Goal: Task Accomplishment & Management: Manage account settings

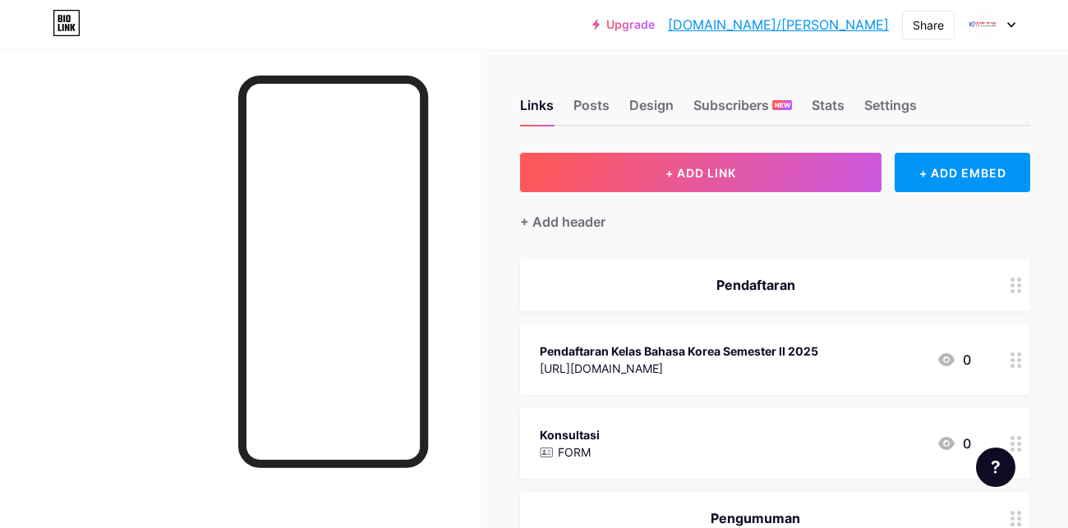
scroll to position [53, 2]
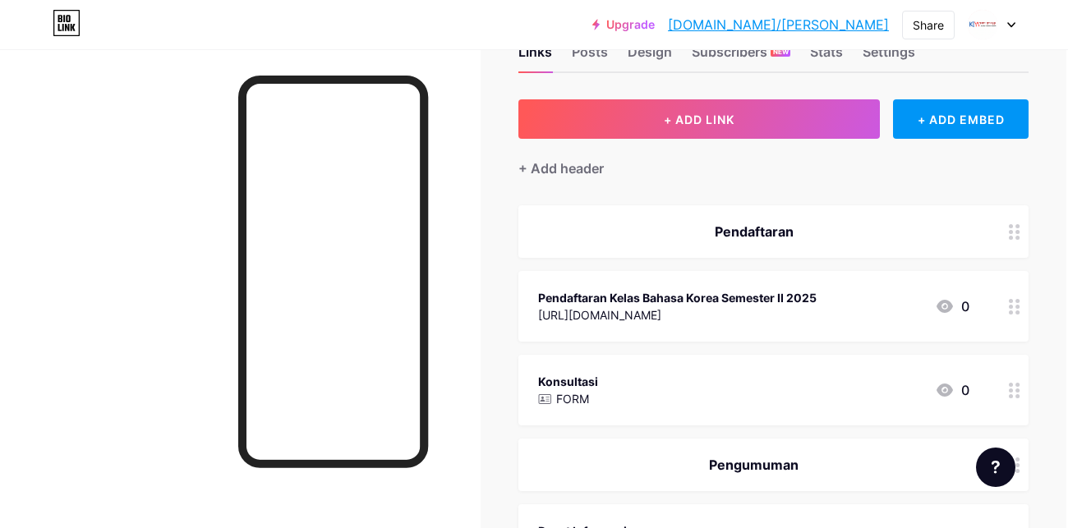
click at [786, 302] on div "Pendaftaran Kelas Bahasa Korea Semester II 2025" at bounding box center [677, 297] width 279 height 17
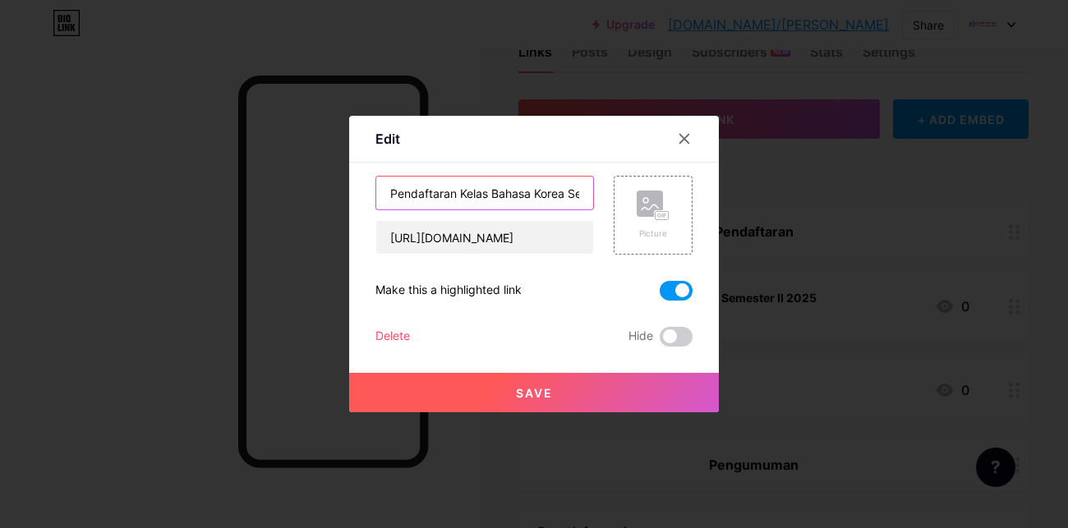
click at [404, 191] on input "Pendaftaran Kelas Bahasa Korea Semester II 2025" at bounding box center [484, 193] width 217 height 33
type input "Daftar Kelas Bahasa Korea (Promo Kemerdekaan)"
click at [494, 382] on button "Save" at bounding box center [534, 392] width 370 height 39
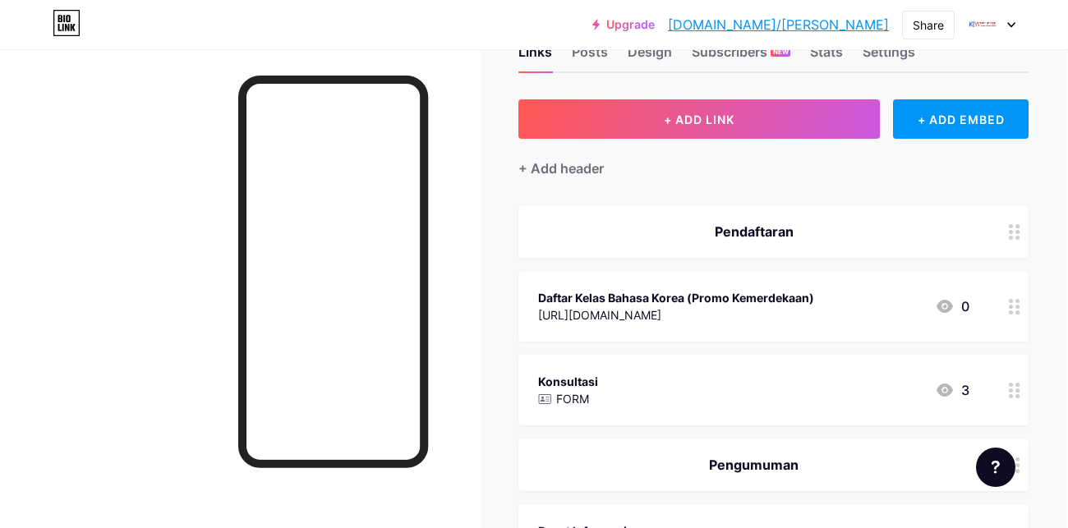
click at [704, 319] on div "[URL][DOMAIN_NAME]" at bounding box center [676, 315] width 276 height 17
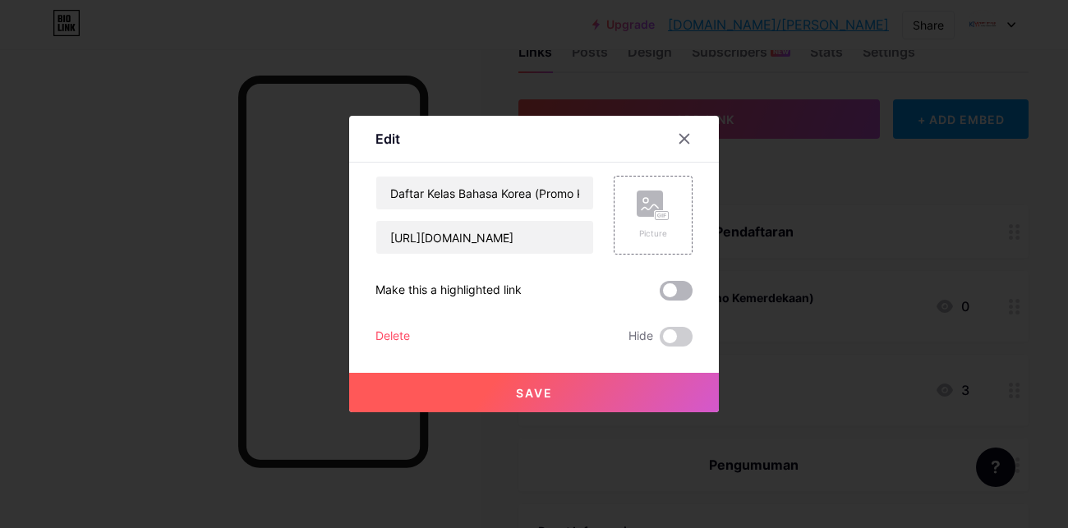
click at [676, 301] on span at bounding box center [676, 291] width 33 height 20
click at [660, 295] on input "checkbox" at bounding box center [660, 295] width 0 height 0
click at [676, 301] on span at bounding box center [676, 291] width 33 height 20
click at [660, 295] on input "checkbox" at bounding box center [660, 295] width 0 height 0
click at [676, 301] on span at bounding box center [676, 291] width 33 height 20
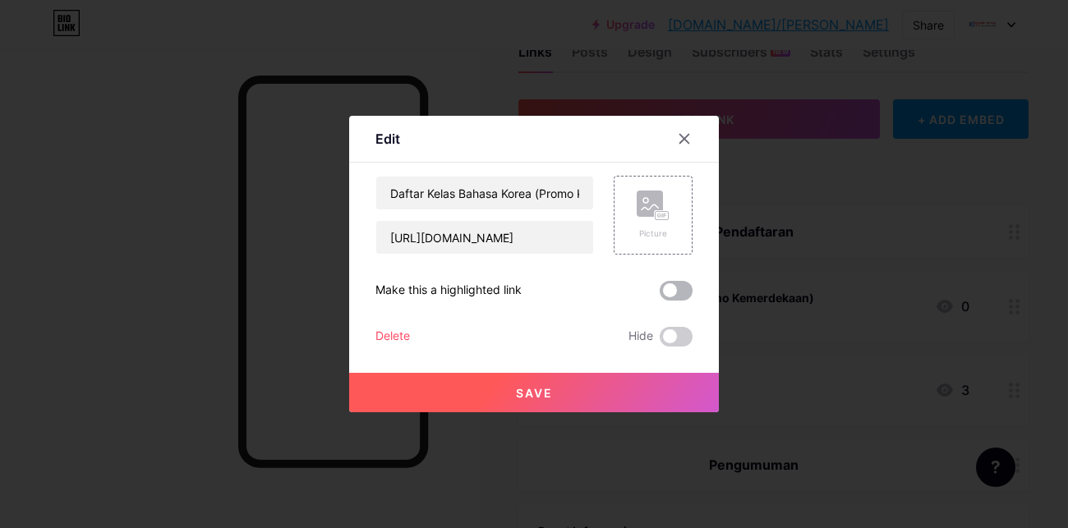
click at [660, 295] on input "checkbox" at bounding box center [660, 295] width 0 height 0
click at [584, 382] on button "Save" at bounding box center [534, 392] width 370 height 39
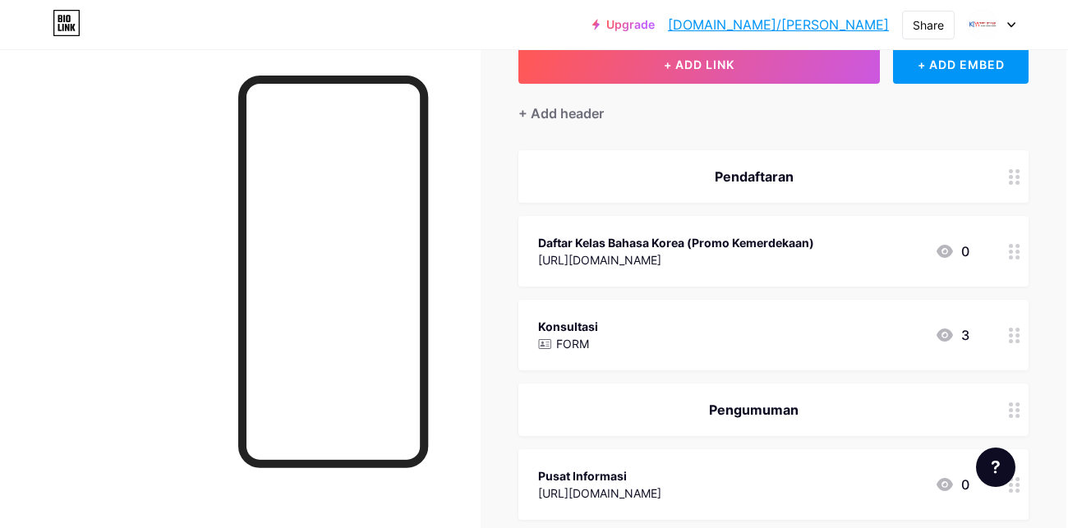
scroll to position [0, 2]
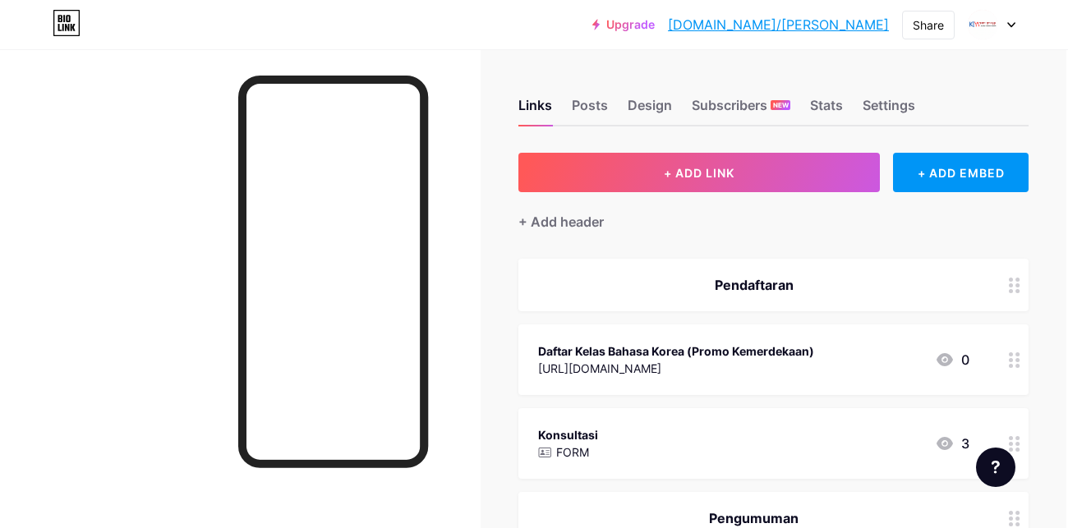
click at [829, 23] on link "[DOMAIN_NAME]/[PERSON_NAME]" at bounding box center [778, 25] width 221 height 20
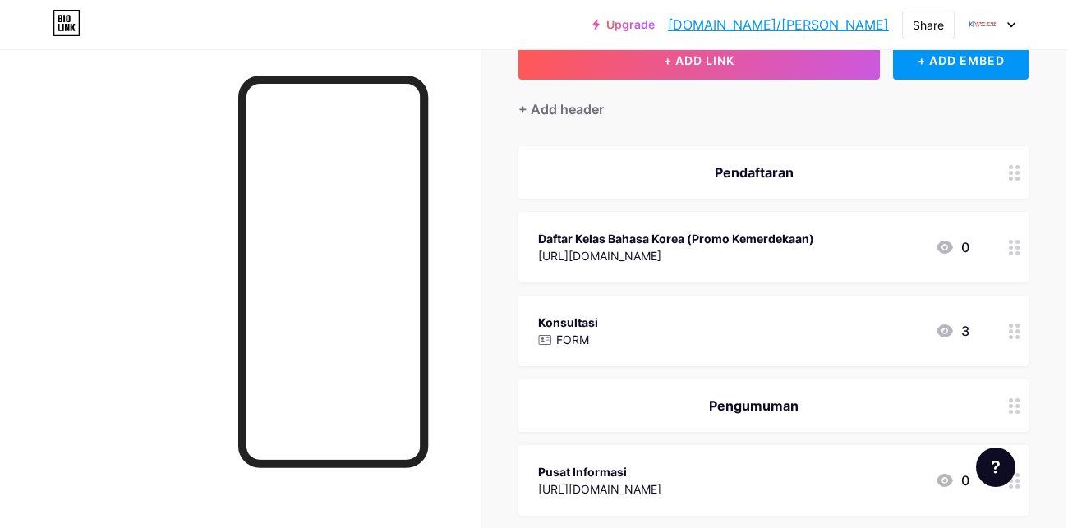
scroll to position [115, 2]
